Goal: Task Accomplishment & Management: Complete application form

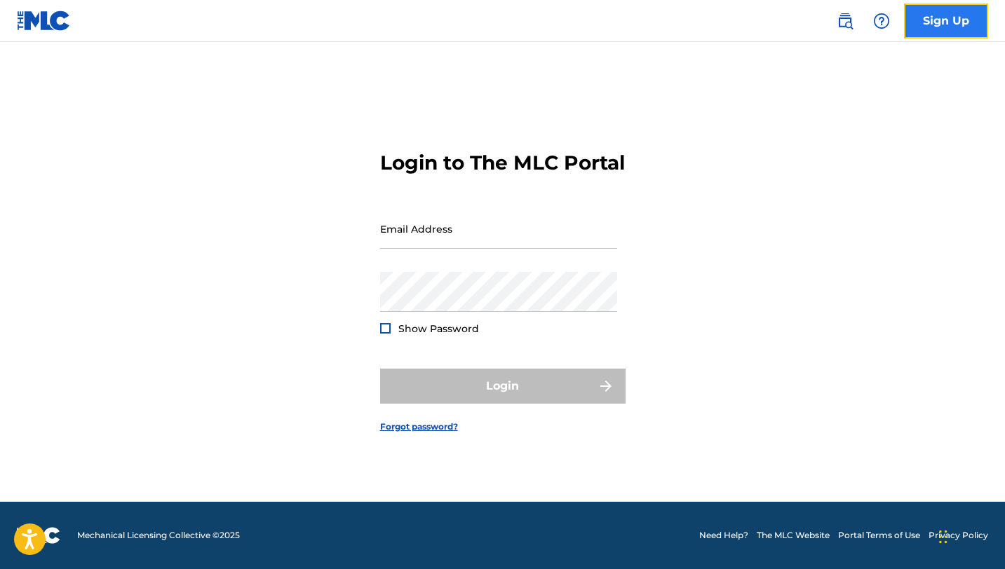
click at [949, 21] on link "Sign Up" at bounding box center [946, 21] width 84 height 35
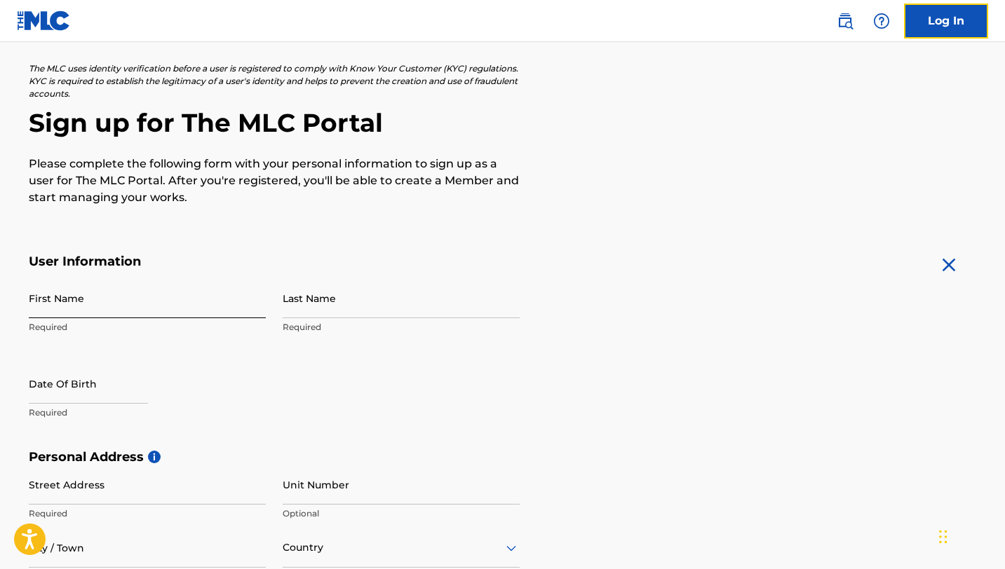
scroll to position [74, 0]
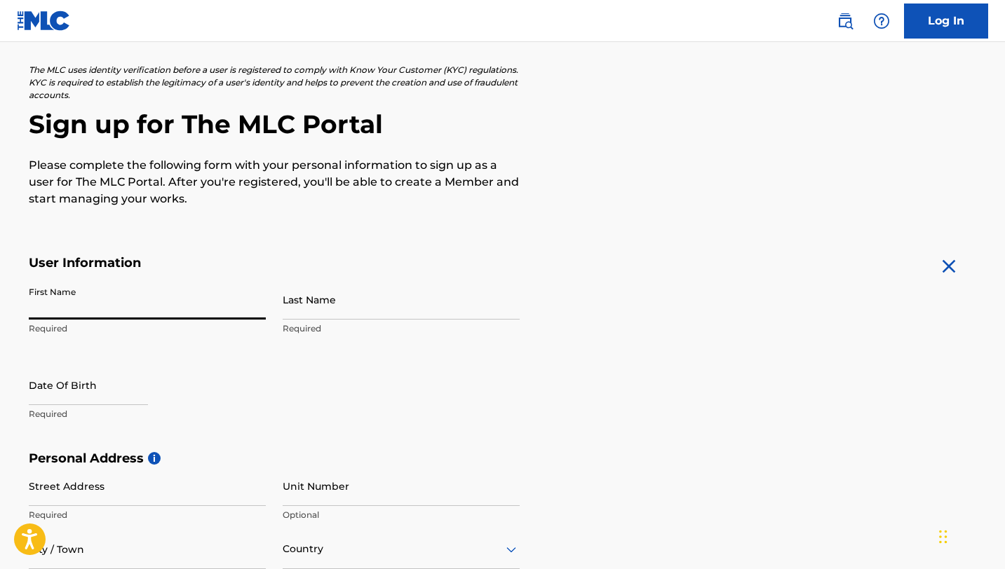
click at [187, 309] on input "First Name" at bounding box center [147, 300] width 237 height 40
click at [395, 390] on div "First Name Required Last Name Required Date Of Birth Required" at bounding box center [274, 365] width 491 height 171
click at [208, 319] on input "First Name" at bounding box center [147, 300] width 237 height 40
click at [135, 303] on input "First Name" at bounding box center [147, 300] width 237 height 40
click at [66, 396] on input "text" at bounding box center [88, 385] width 119 height 40
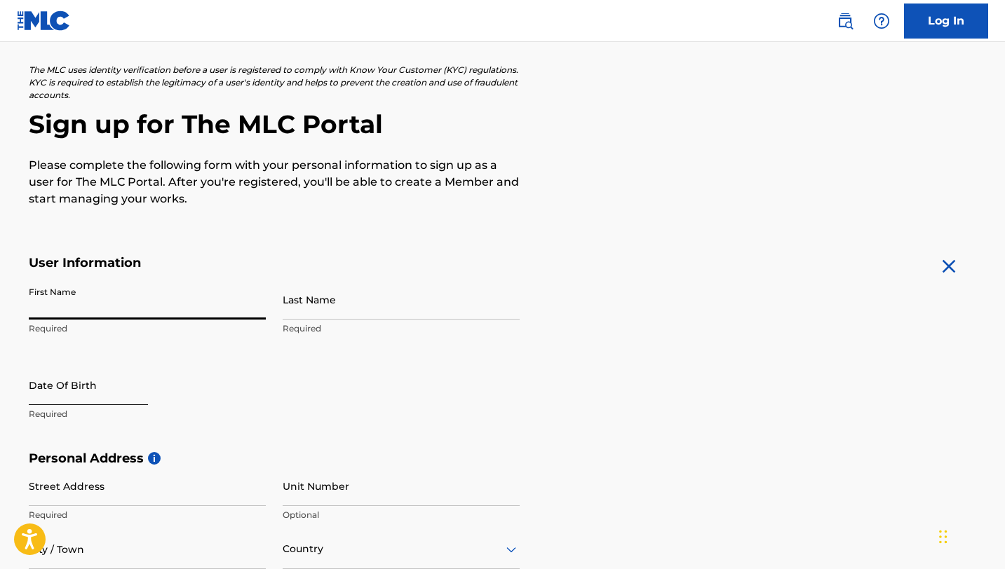
select select "8"
select select "2025"
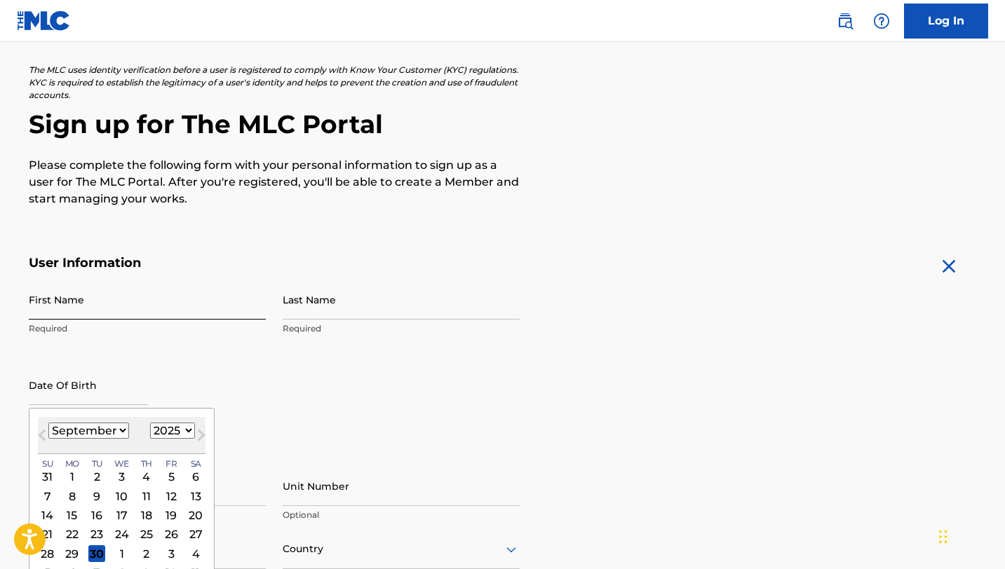
click at [104, 310] on input "First Name" at bounding box center [147, 300] width 237 height 40
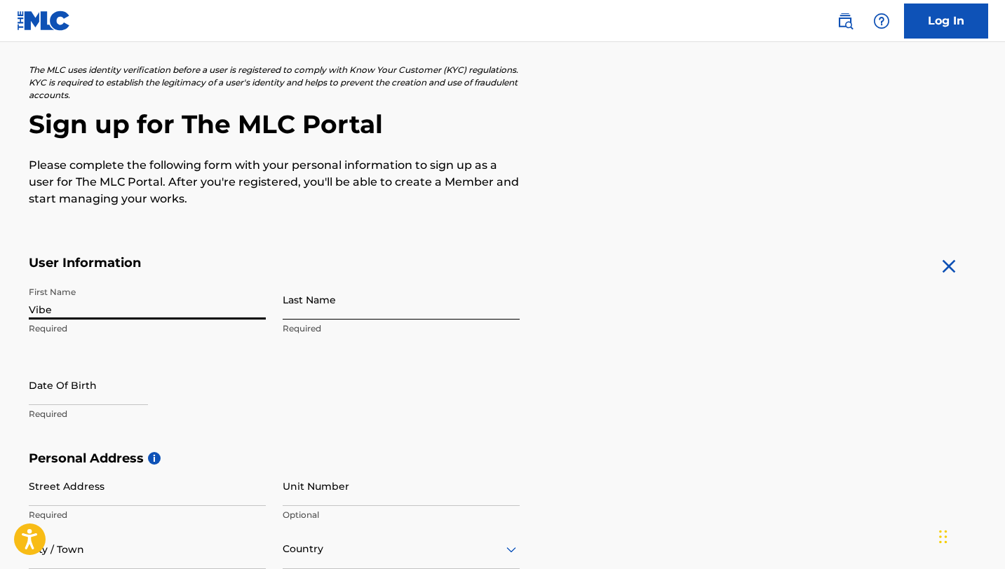
type input "Vibe"
click at [352, 312] on input "Last Name" at bounding box center [401, 300] width 237 height 40
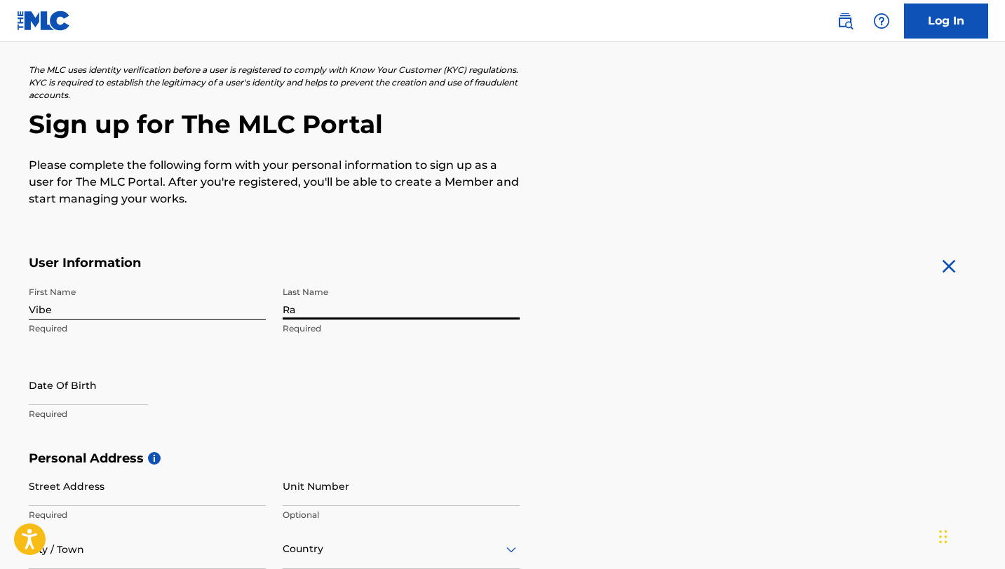
type input "R"
type input "Check Radio"
click at [102, 393] on input "text" at bounding box center [88, 385] width 119 height 40
select select "8"
select select "2025"
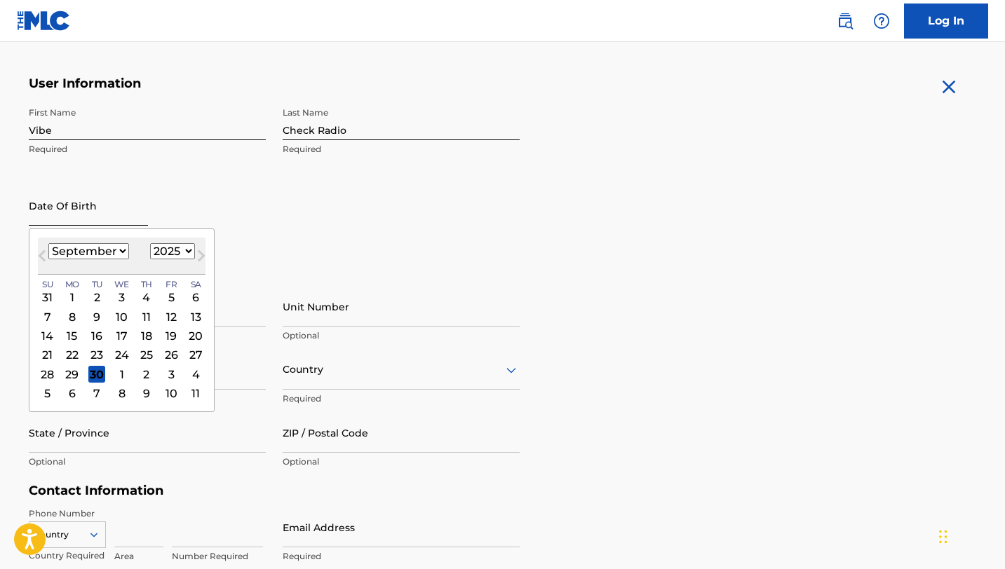
scroll to position [259, 0]
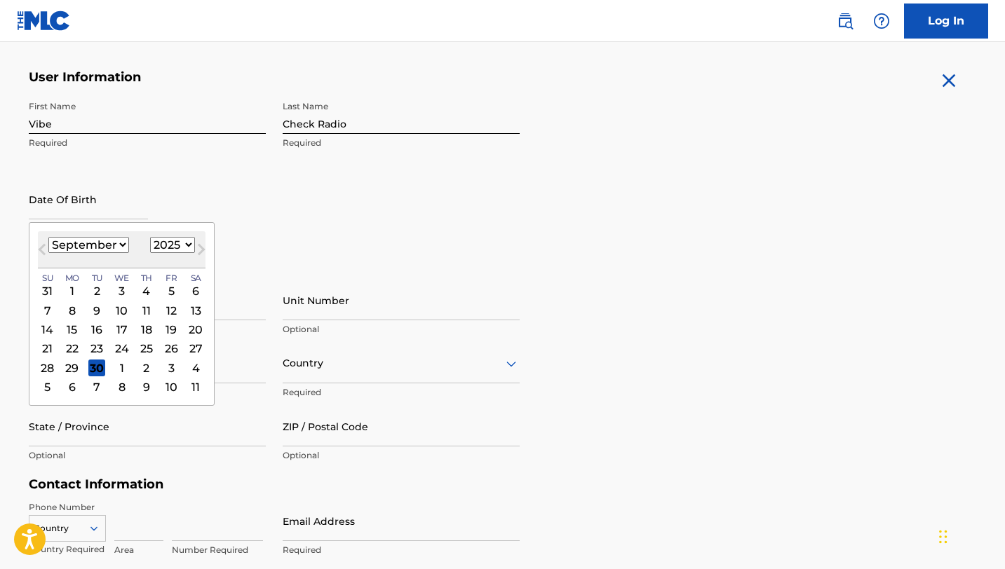
click at [100, 243] on select "January February March April May June July August September October November De…" at bounding box center [88, 245] width 81 height 16
select select "5"
click at [48, 237] on select "January February March April May June July August September October November De…" at bounding box center [88, 245] width 81 height 16
click at [193, 309] on div "14" at bounding box center [195, 310] width 17 height 17
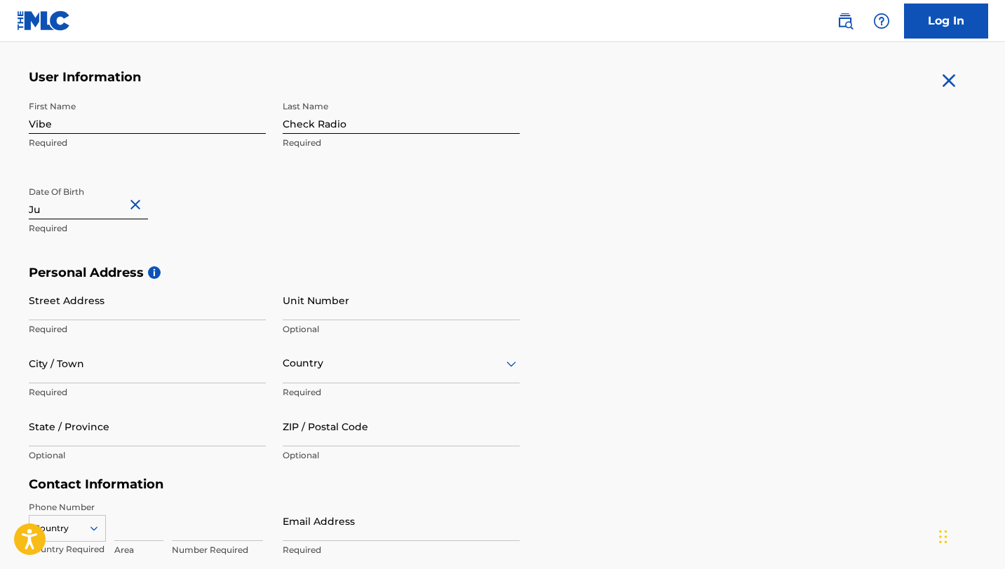
type input "J"
type input "[DATE]"
click at [120, 309] on input "Street Address" at bounding box center [147, 301] width 237 height 40
type input "1954 [GEOGRAPHIC_DATA]"
type input "[GEOGRAPHIC_DATA]"
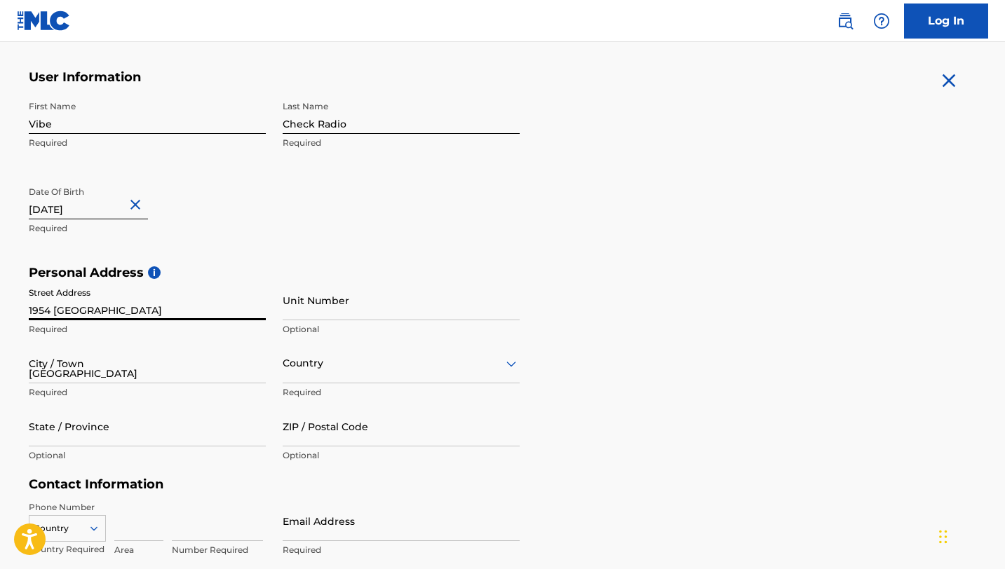
type input "[GEOGRAPHIC_DATA]"
type input "[US_STATE]"
type input "30341"
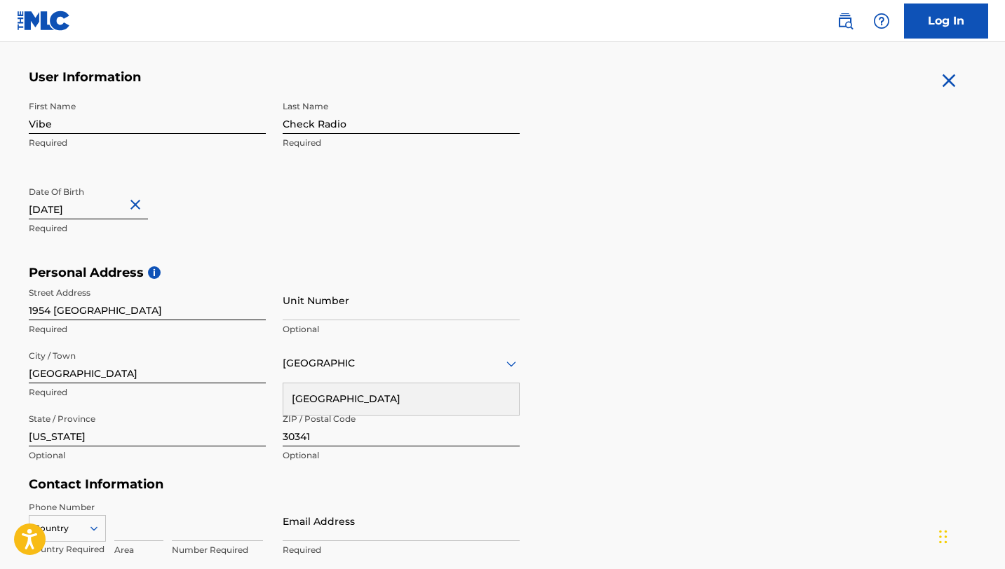
click at [723, 358] on div "Personal Address i Street Address 1954 [GEOGRAPHIC_DATA] Required Unit Number O…" at bounding box center [503, 371] width 948 height 213
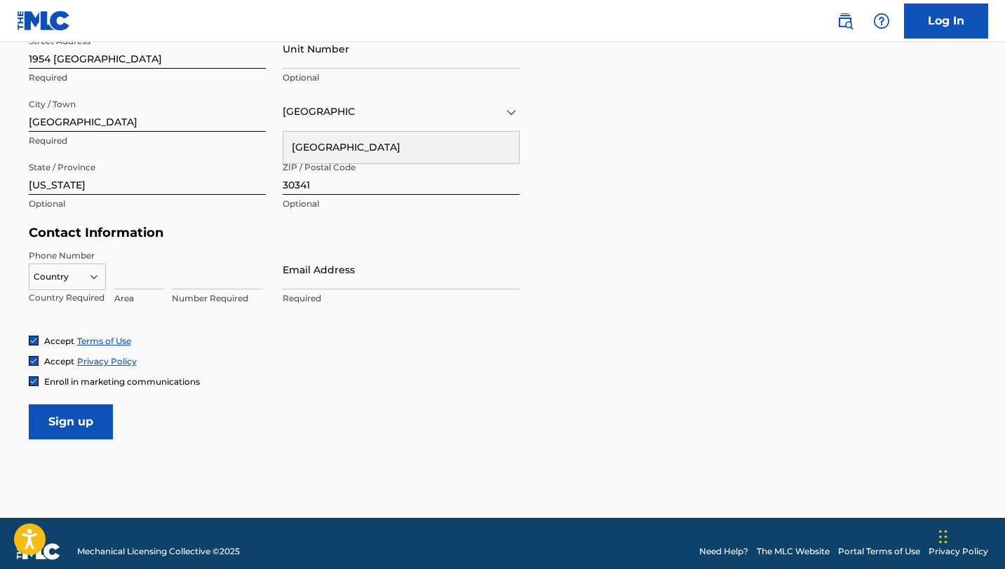
scroll to position [508, 0]
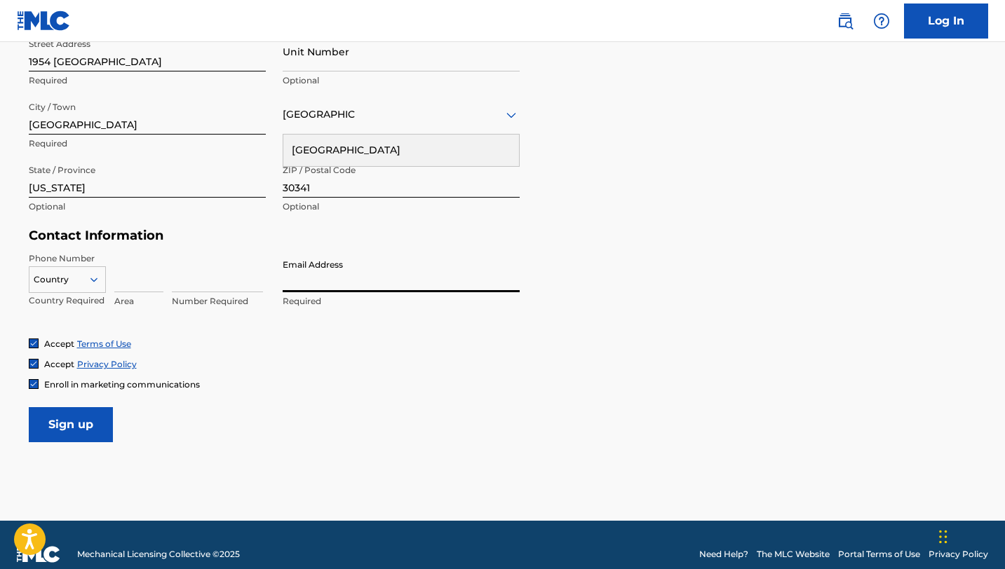
click at [309, 282] on input "Email Address" at bounding box center [401, 272] width 237 height 40
click at [220, 288] on input at bounding box center [217, 272] width 91 height 40
type input "5592615"
type input "678"
type input "[EMAIL_ADDRESS][DOMAIN_NAME]"
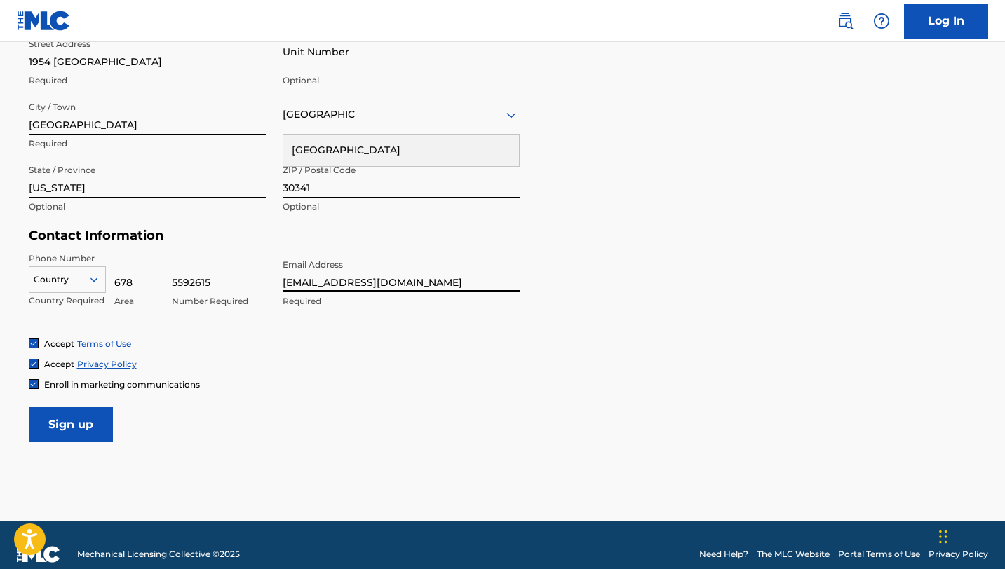
drag, startPoint x: 448, startPoint y: 278, endPoint x: 262, endPoint y: 272, distance: 186.7
click at [262, 272] on div "Phone Number Country Country Required 678 Area 5592615 Number Required Email Ad…" at bounding box center [274, 295] width 491 height 86
type input "[EMAIL_ADDRESS][DOMAIN_NAME]"
click at [82, 426] on input "Sign up" at bounding box center [71, 424] width 84 height 35
click at [81, 283] on div at bounding box center [67, 279] width 76 height 15
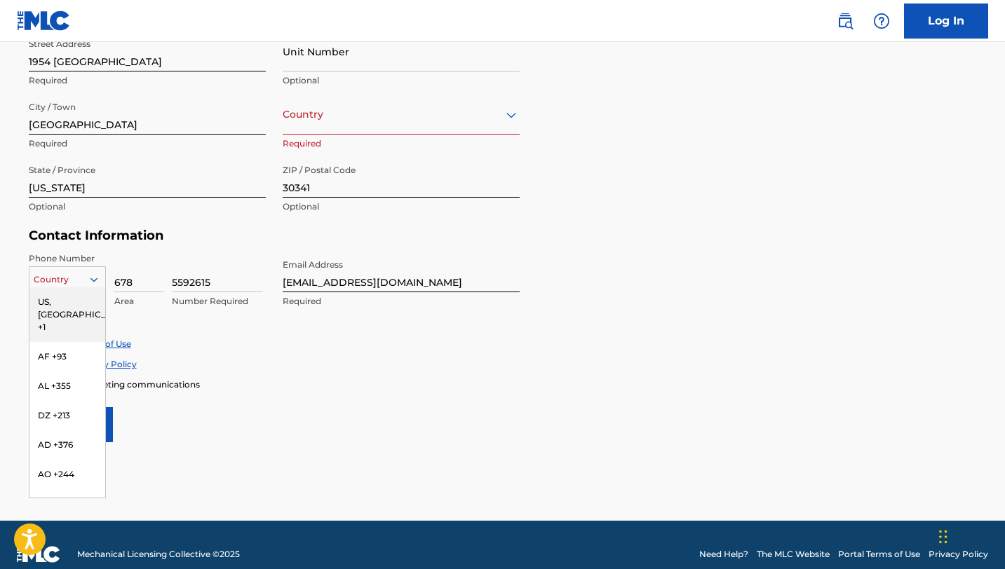
click at [76, 308] on div "US, [GEOGRAPHIC_DATA] +1" at bounding box center [67, 315] width 76 height 55
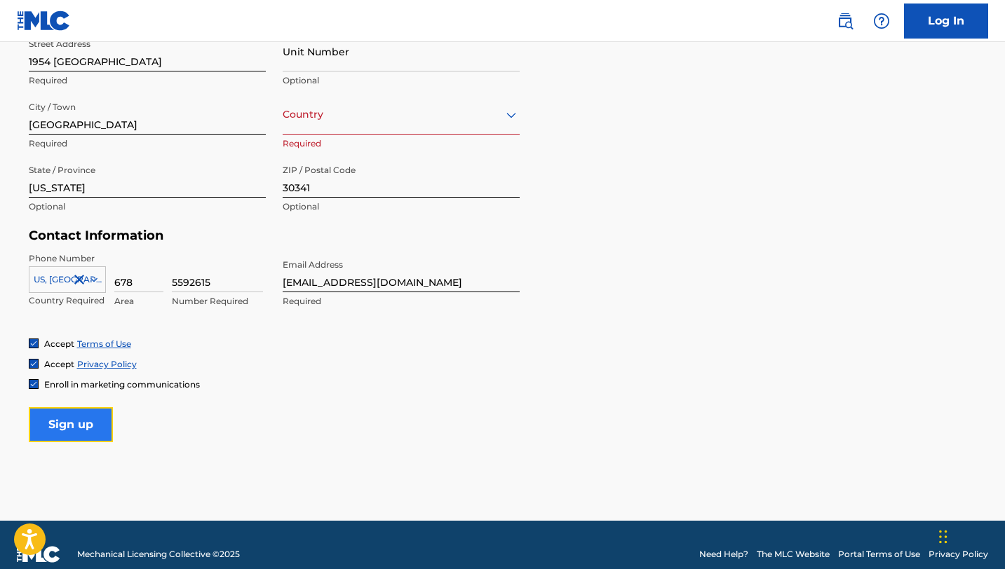
click at [72, 423] on input "Sign up" at bounding box center [71, 424] width 84 height 35
click at [417, 125] on div "Country" at bounding box center [401, 115] width 237 height 40
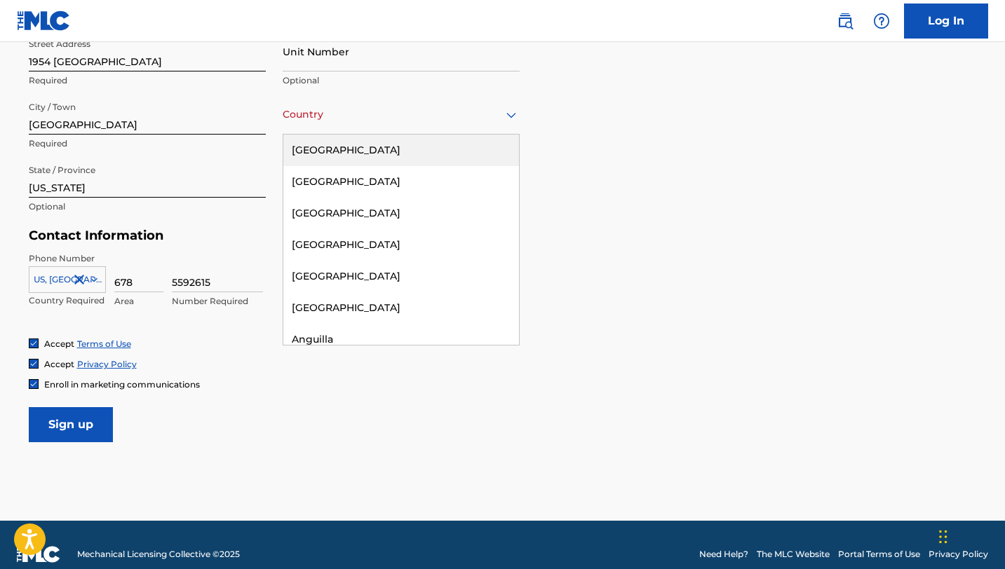
click at [407, 147] on div "[GEOGRAPHIC_DATA]" at bounding box center [401, 151] width 236 height 32
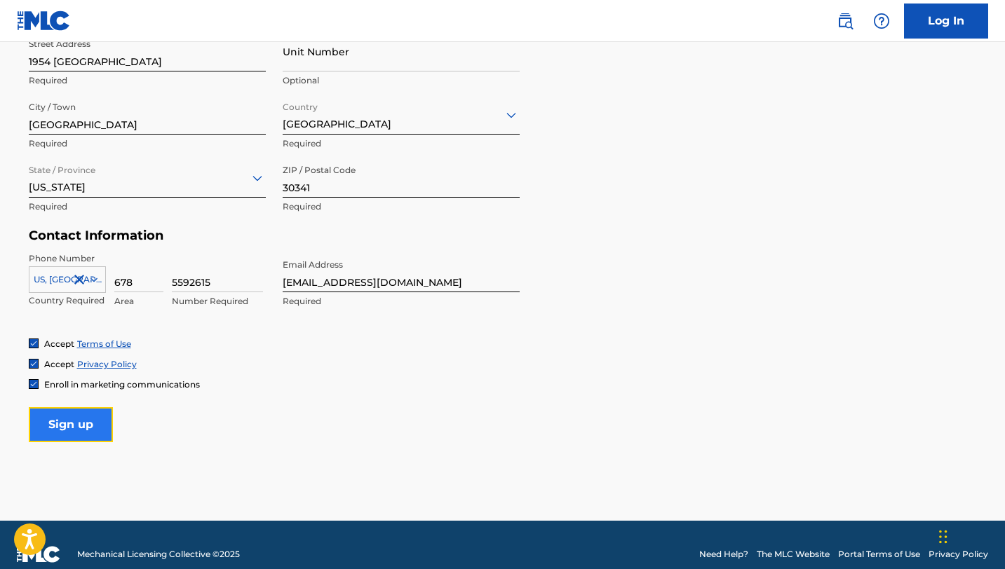
click at [66, 423] on input "Sign up" at bounding box center [71, 424] width 84 height 35
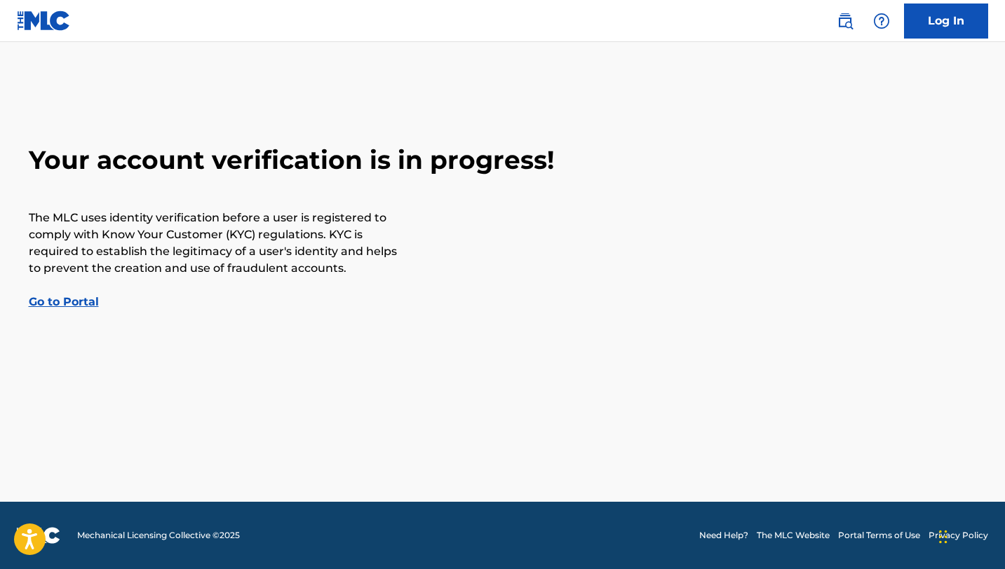
click at [75, 296] on link "Go to Portal" at bounding box center [64, 301] width 70 height 13
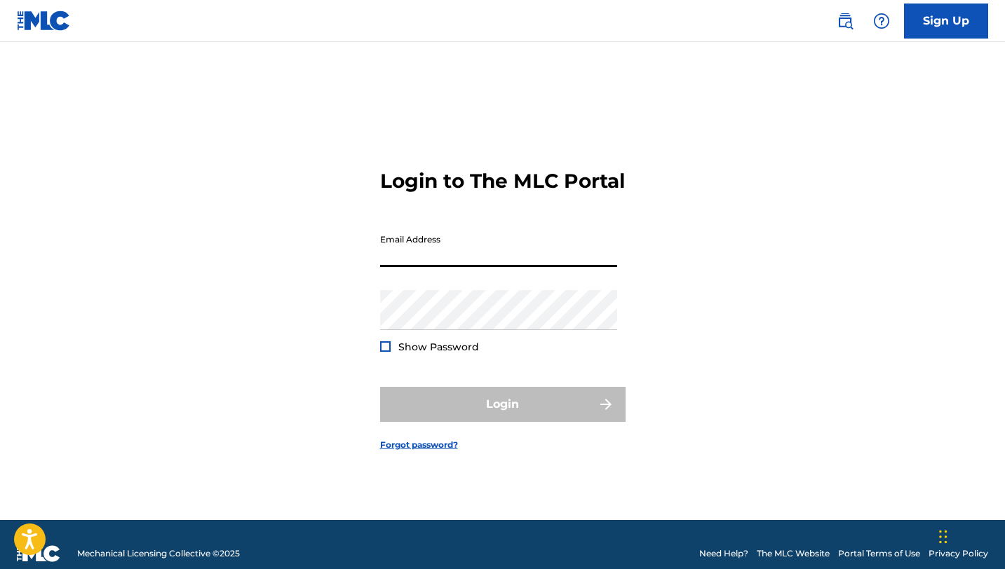
click at [520, 264] on input "Email Address" at bounding box center [498, 247] width 237 height 40
type input "[EMAIL_ADDRESS][DOMAIN_NAME]"
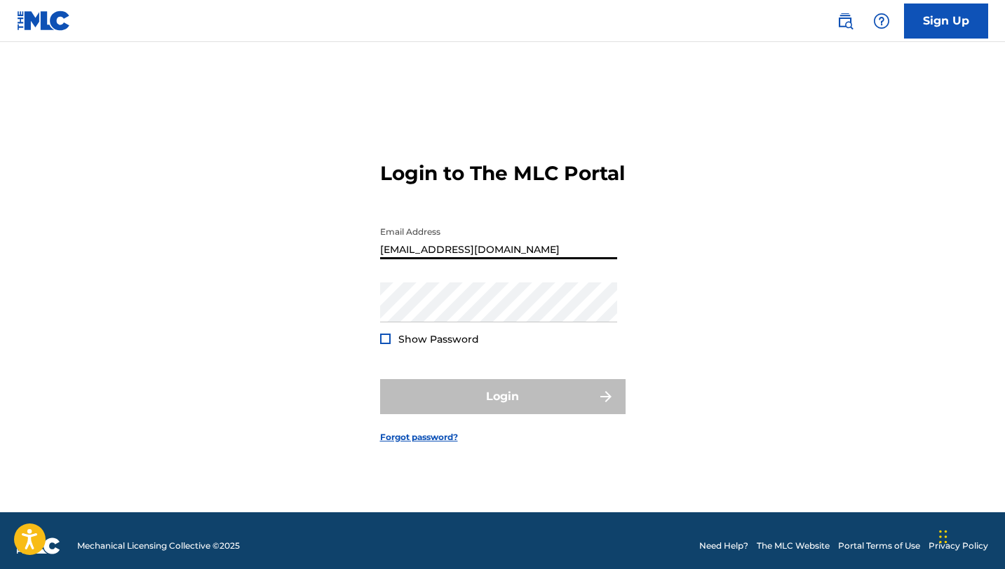
scroll to position [9, 0]
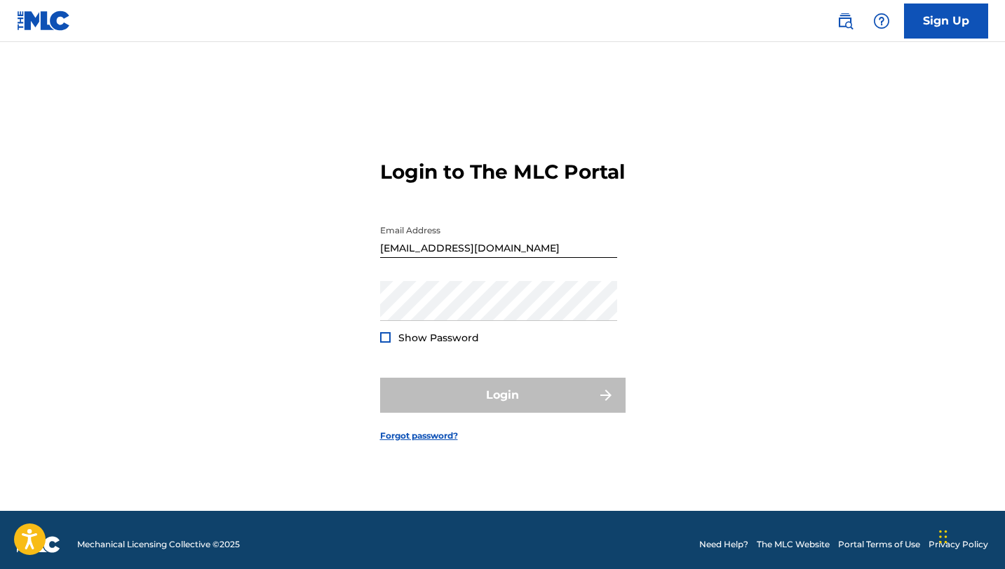
click at [51, 25] on img at bounding box center [44, 21] width 54 height 20
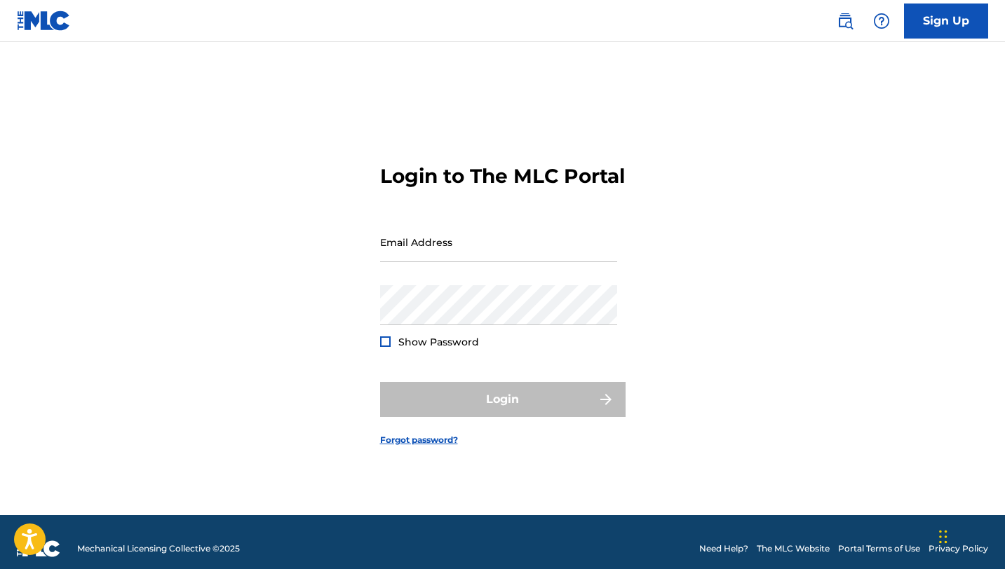
scroll to position [7, 0]
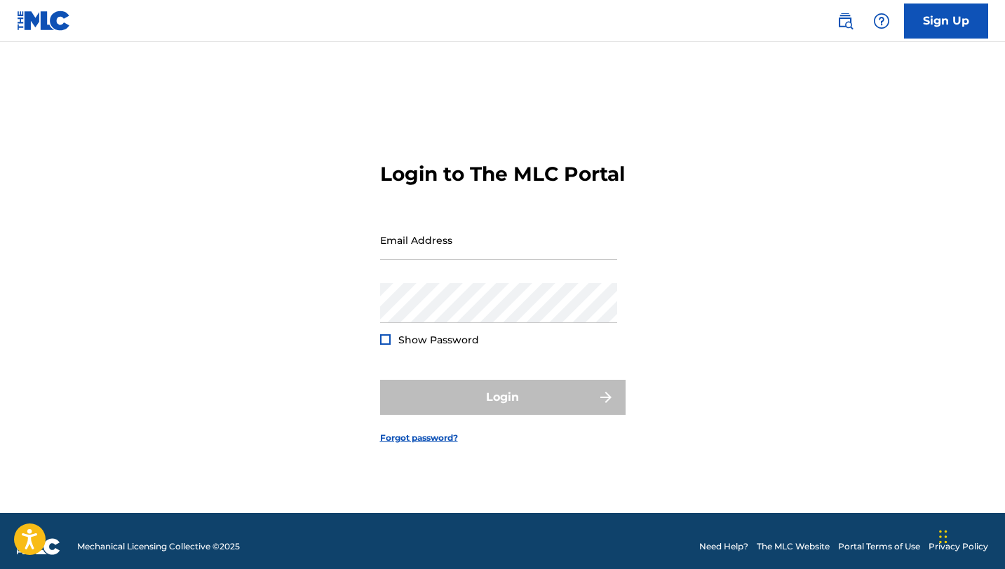
click at [51, 25] on img at bounding box center [44, 21] width 54 height 20
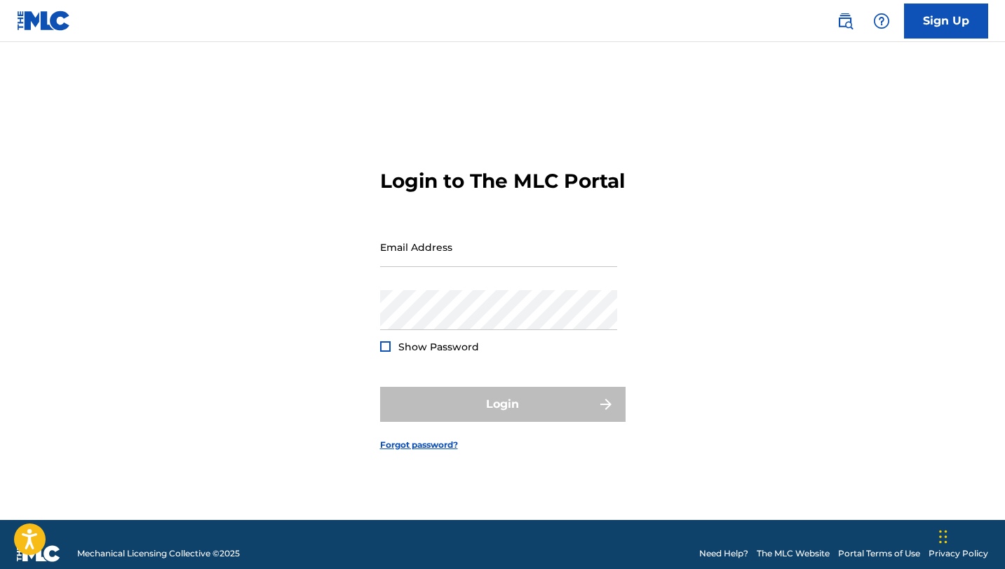
click at [52, 25] on img at bounding box center [44, 21] width 54 height 20
click at [62, 23] on img at bounding box center [44, 21] width 54 height 20
click at [466, 4] on nav "Sign Up" at bounding box center [502, 21] width 1005 height 42
